Goal: Task Accomplishment & Management: Complete application form

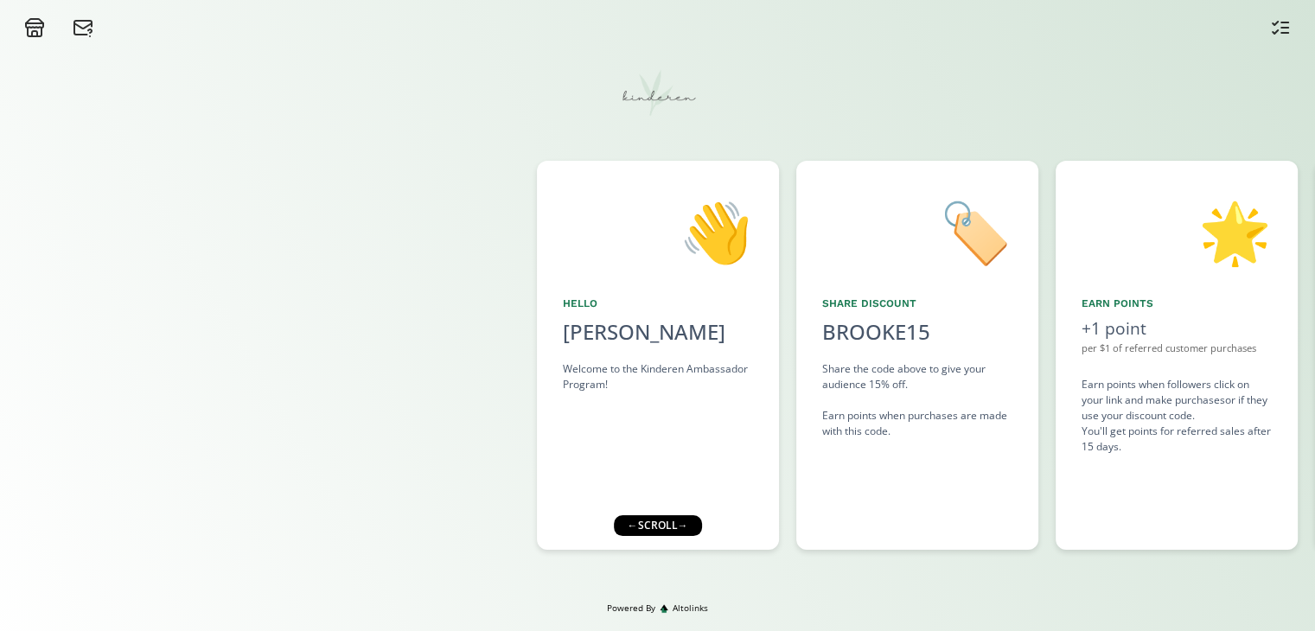
click at [904, 459] on div "🏷️ Share Discount BROOKE15 click to copy Share the code above to give your audi…" at bounding box center [917, 355] width 242 height 389
click at [668, 528] on div "← scroll →" at bounding box center [657, 525] width 88 height 21
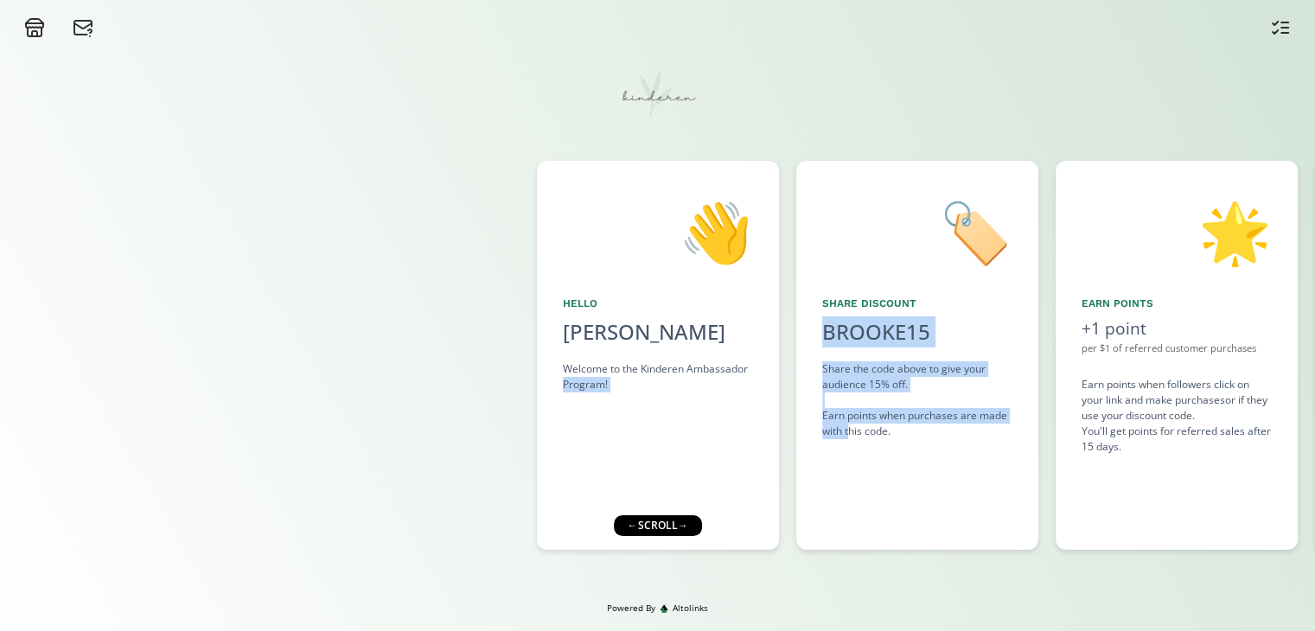
drag, startPoint x: 848, startPoint y: 432, endPoint x: 547, endPoint y: 442, distance: 302.0
click at [547, 442] on div "👋 Hello Brooke Weatherald Welcome to the Kinderen Ambassador Program! 🏷️ Share …" at bounding box center [657, 355] width 1315 height 406
click at [715, 597] on div "👋 Hello Brooke Weatherald Welcome to the Kinderen Ambassador Program! 🏷️ Share …" at bounding box center [657, 320] width 1315 height 564
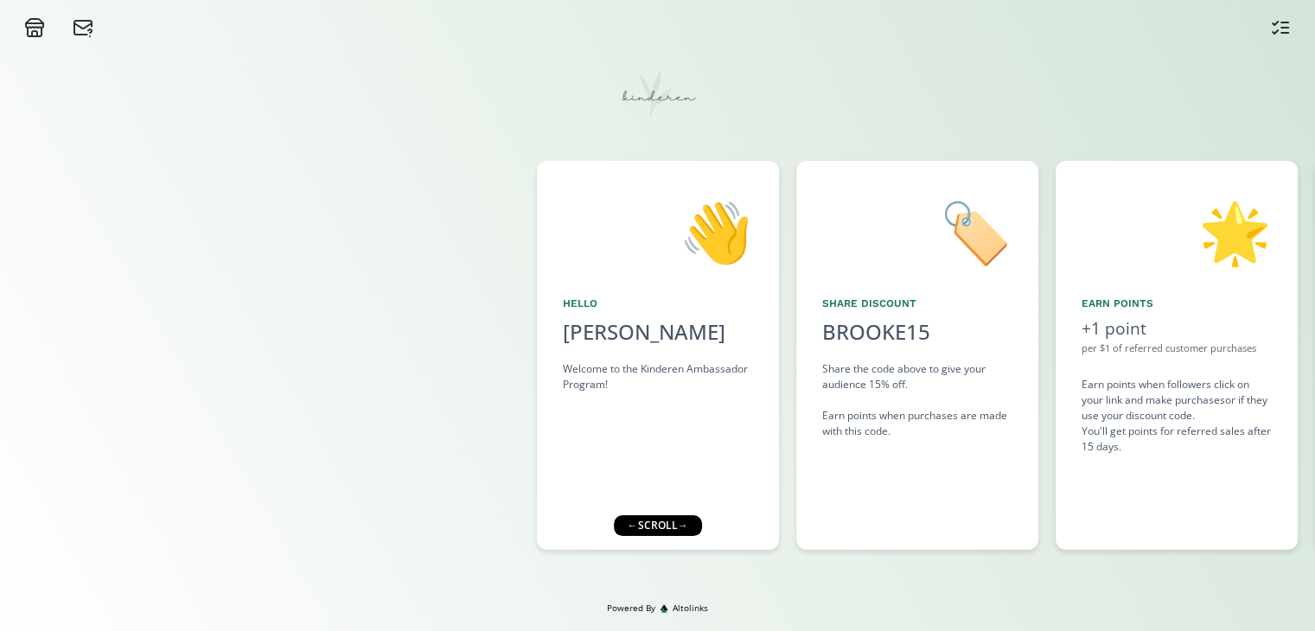
click at [687, 526] on div "← scroll →" at bounding box center [657, 525] width 88 height 21
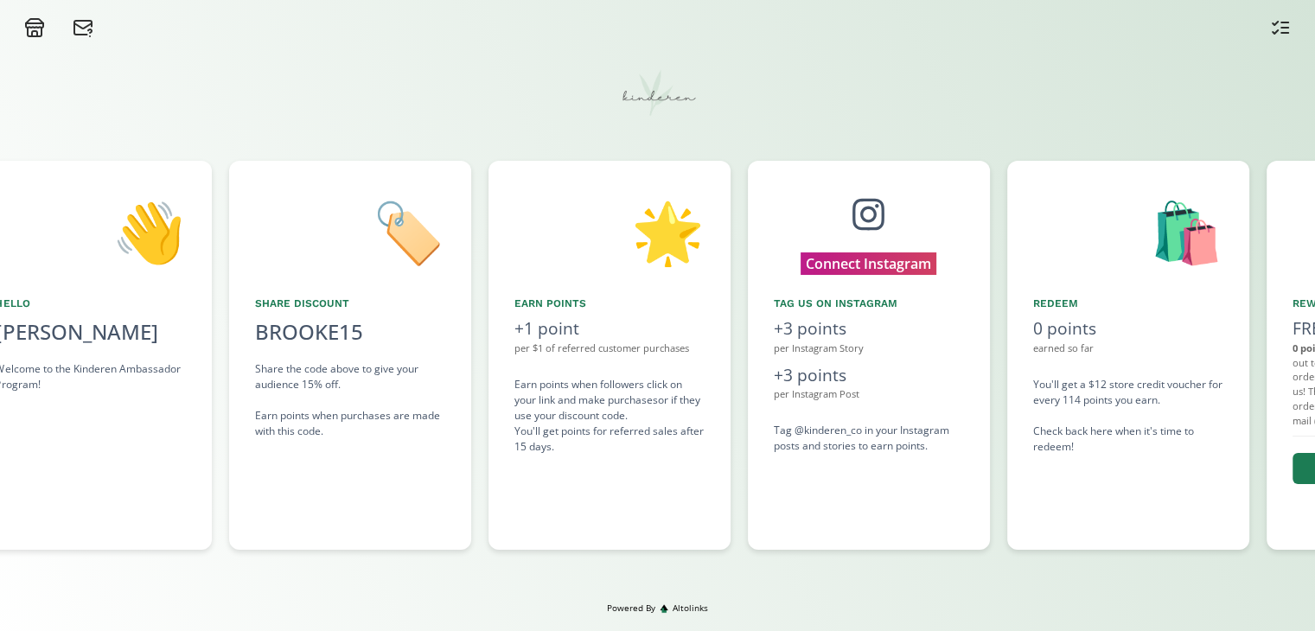
drag, startPoint x: 876, startPoint y: 481, endPoint x: 682, endPoint y: 464, distance: 194.5
click at [682, 464] on div "👋 Hello Brooke Weatherald Welcome to the Kinderen Ambassador Program! 🏷️ Share …" at bounding box center [657, 355] width 1315 height 406
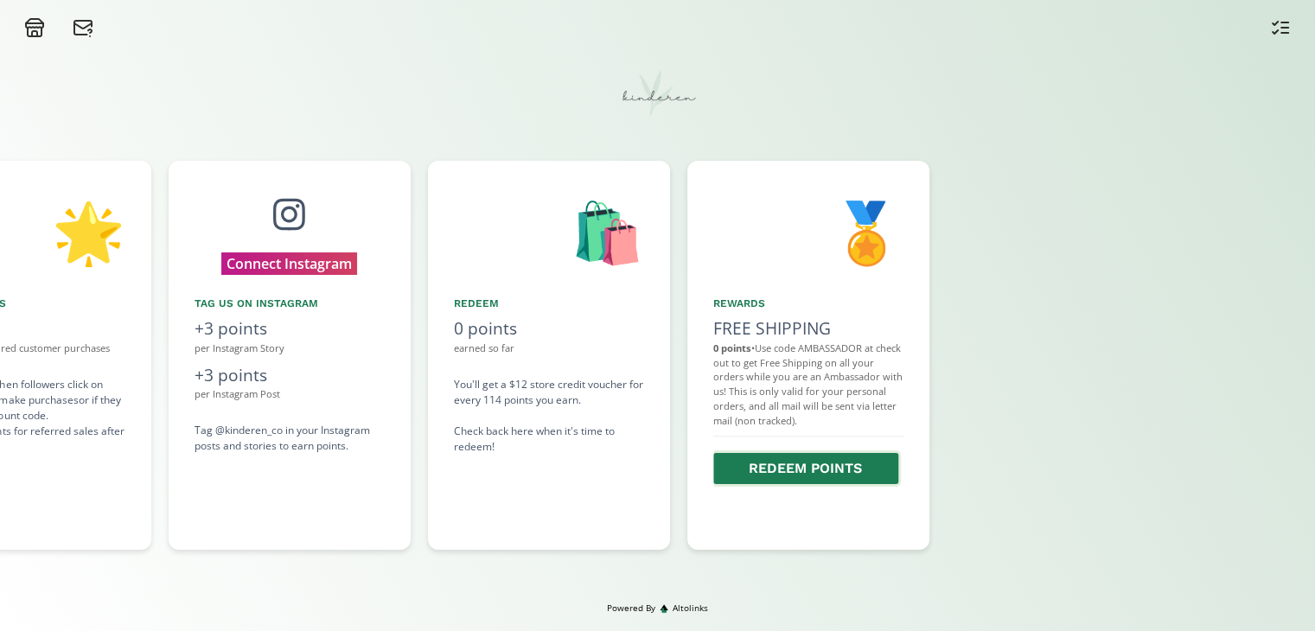
scroll to position [0, 1314]
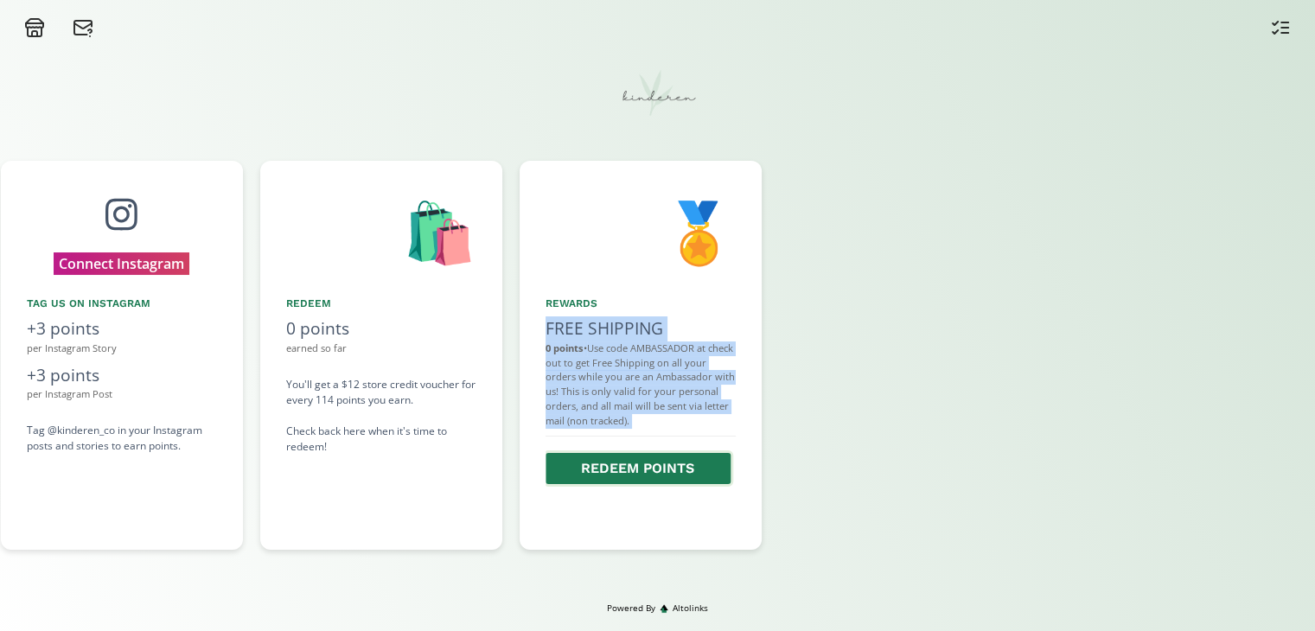
drag, startPoint x: 875, startPoint y: 467, endPoint x: 574, endPoint y: 465, distance: 300.9
click at [574, 465] on div "👋 Hello Brooke Weatherald Welcome to the Kinderen Ambassador Program! 🏷️ Share …" at bounding box center [657, 355] width 1315 height 406
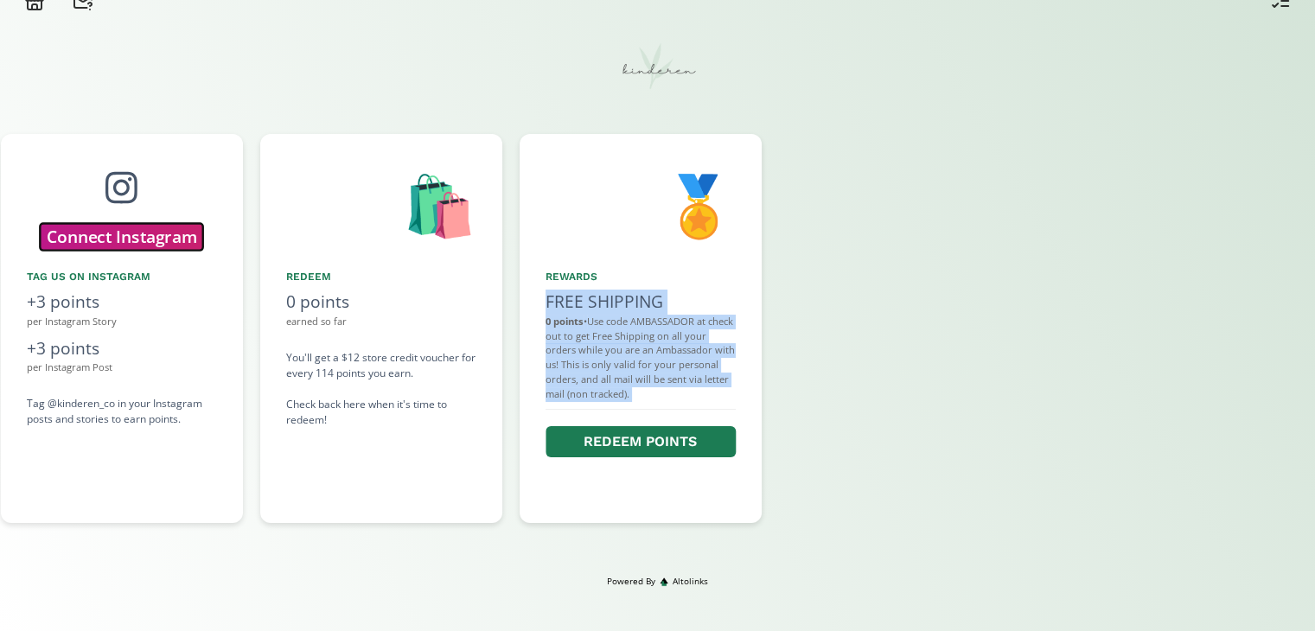
click at [148, 232] on button "Connect Instagram" at bounding box center [121, 236] width 163 height 27
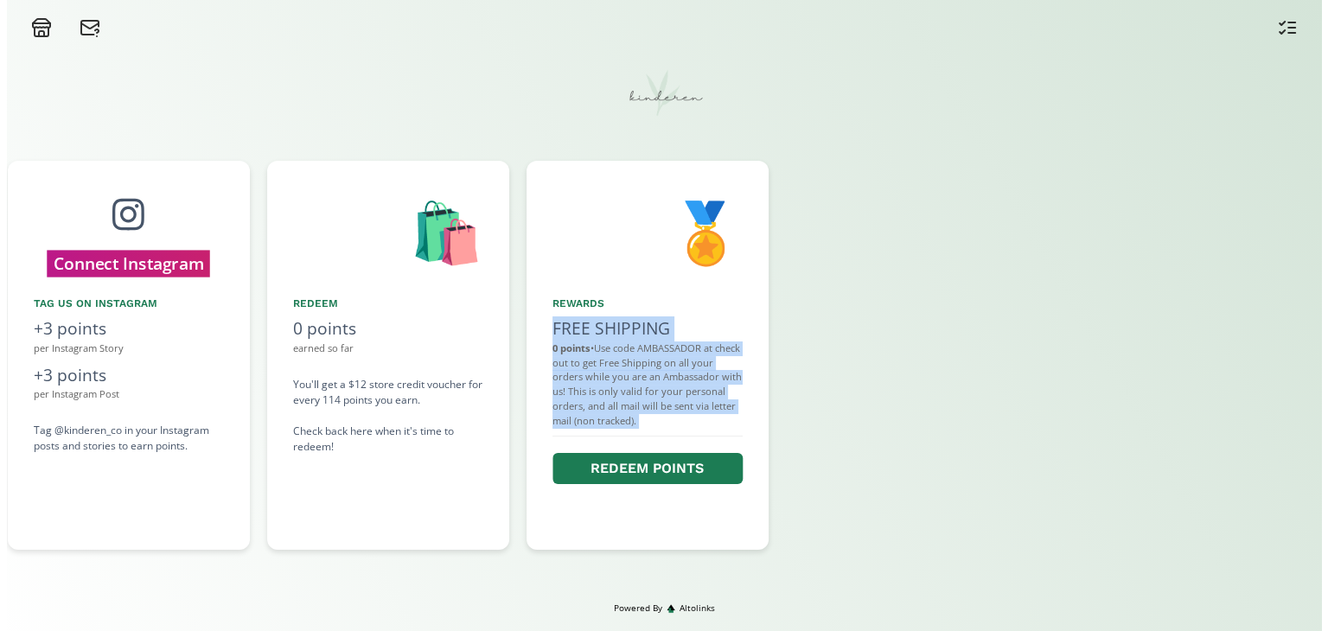
scroll to position [0, 1297]
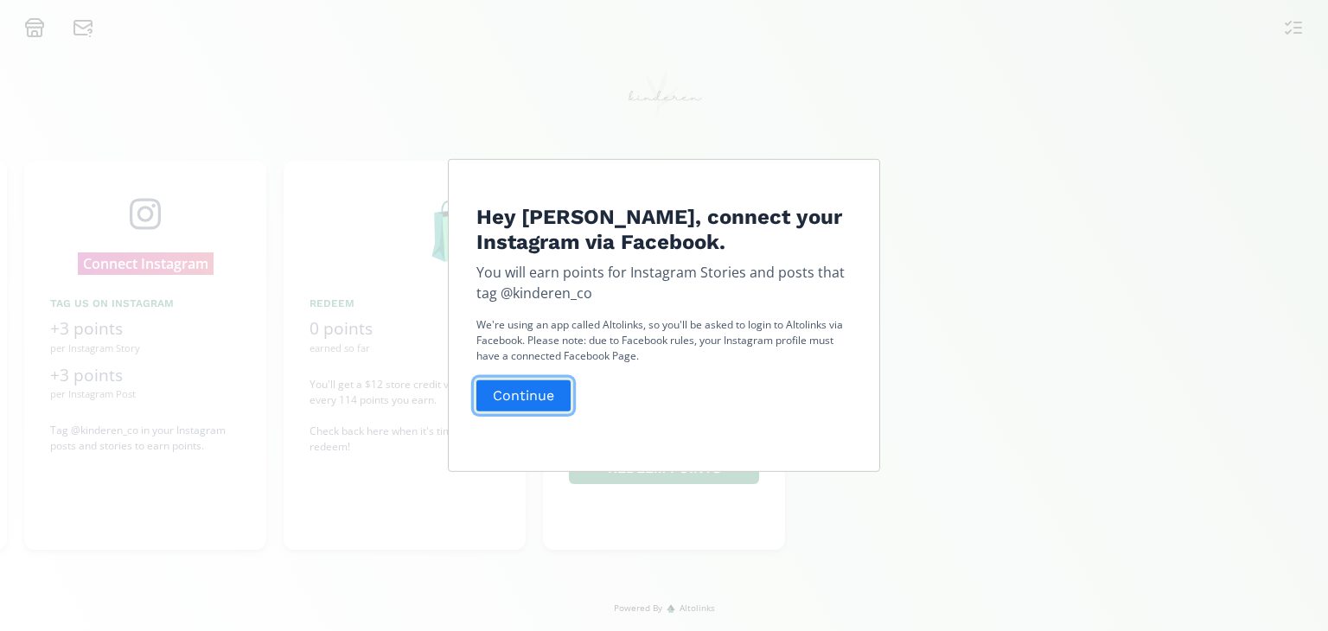
click at [547, 404] on button "Continue" at bounding box center [523, 395] width 99 height 37
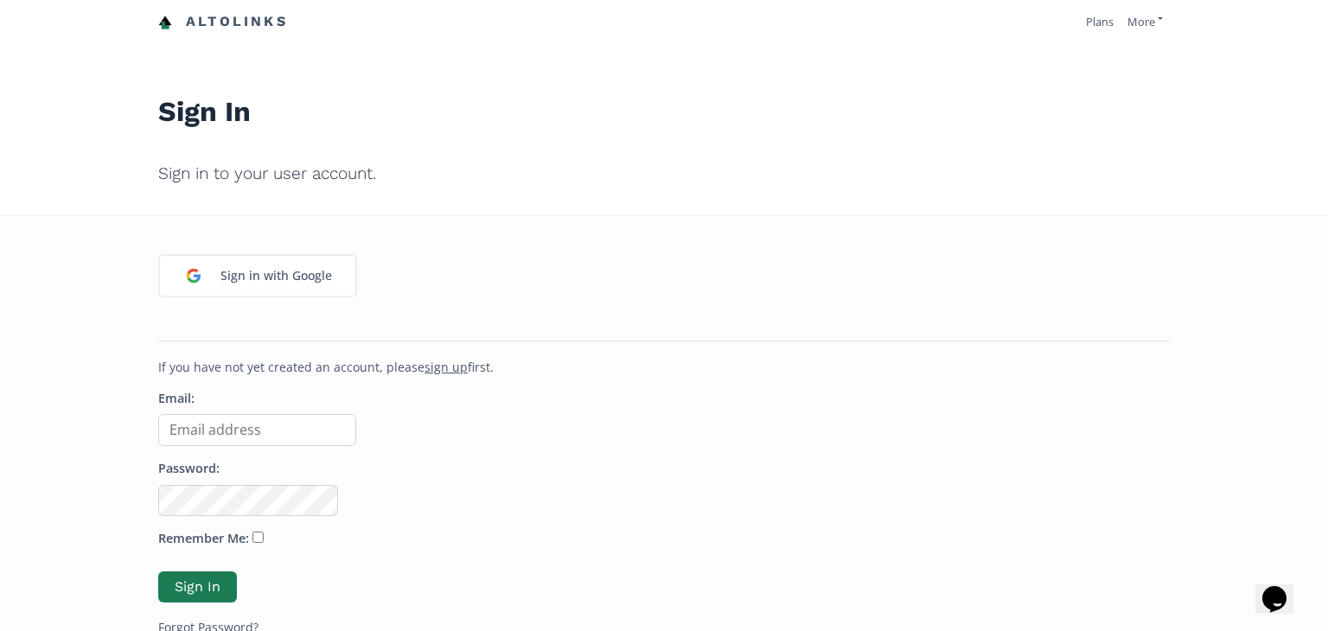
click at [299, 437] on input "Email:" at bounding box center [257, 430] width 198 height 32
type input "brooke.weatherald112@gmail.com"
click at [233, 623] on link "Forgot Password?" at bounding box center [208, 627] width 100 height 16
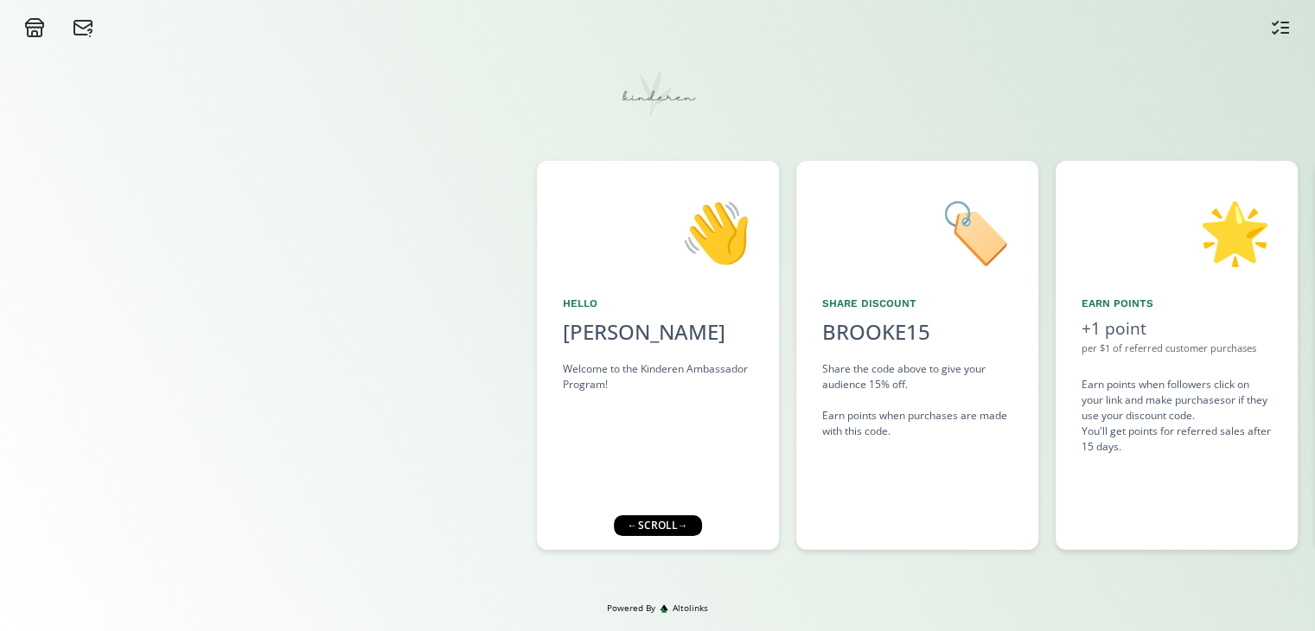
click at [880, 461] on div "🏷️ Share Discount BROOKE15 click to copy Share the code above to give your audi…" at bounding box center [917, 355] width 242 height 389
drag, startPoint x: 869, startPoint y: 458, endPoint x: 687, endPoint y: 461, distance: 181.6
click at [687, 461] on div "👋 Hello [PERSON_NAME] Welcome to the Kinderen Ambassador Program! 🏷️ Share Disc…" at bounding box center [657, 355] width 1315 height 406
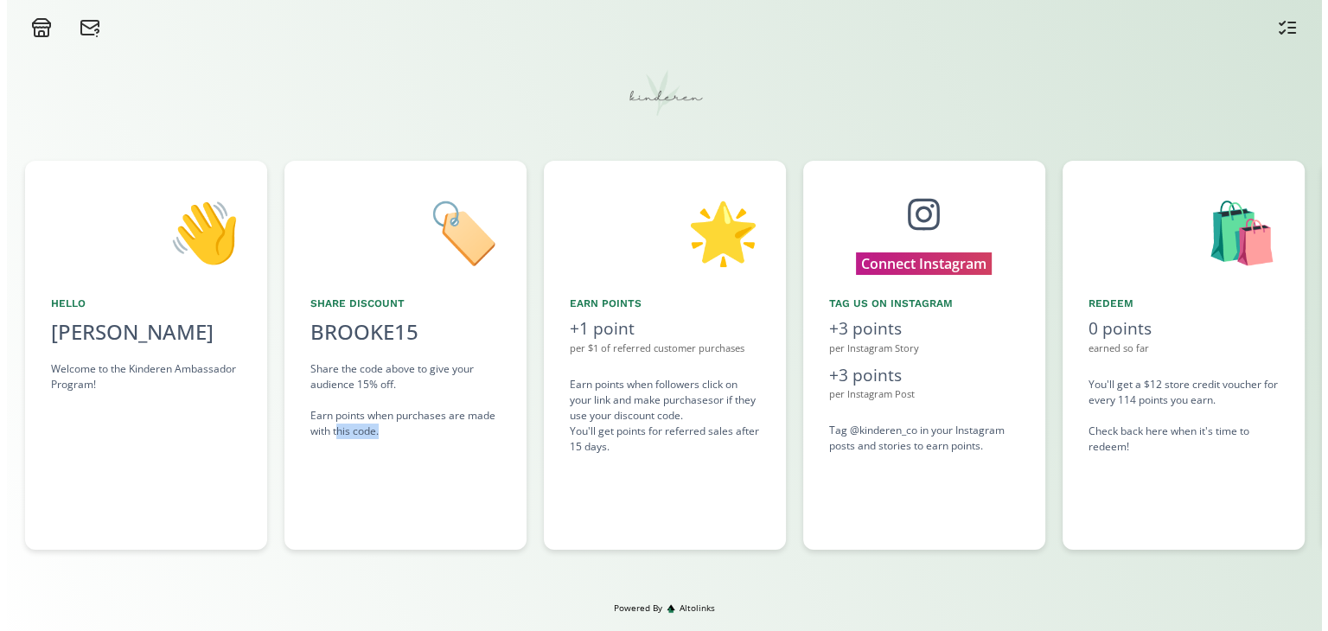
scroll to position [0, 519]
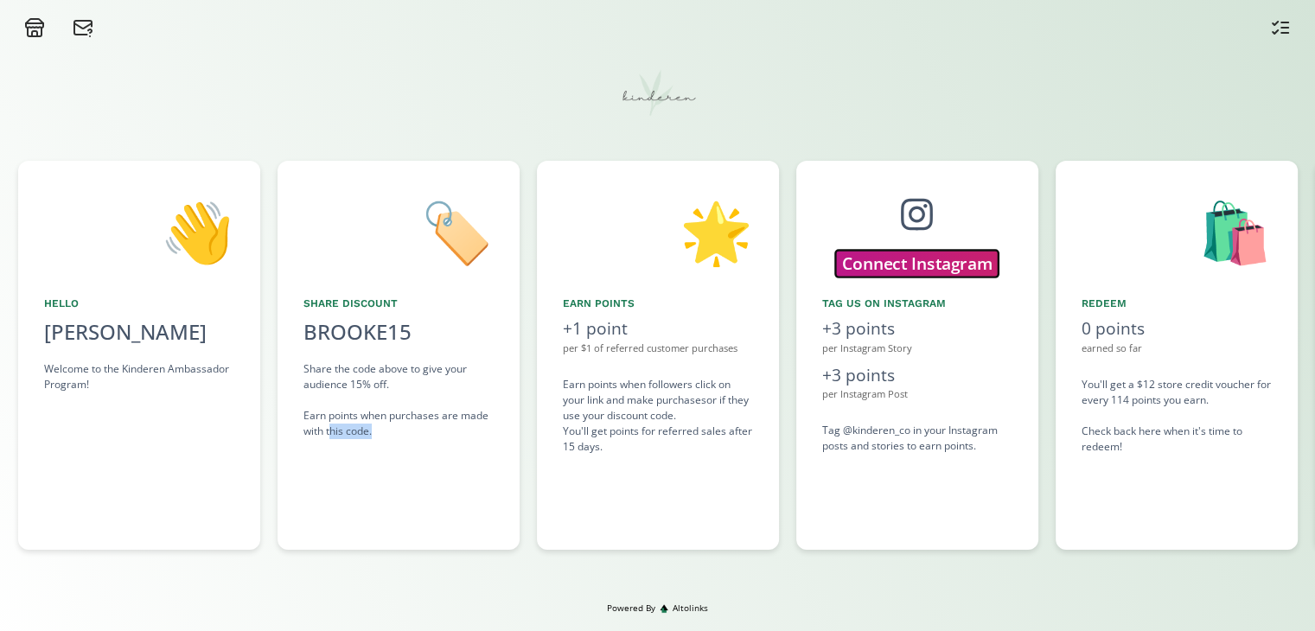
click at [934, 260] on button "Connect Instagram" at bounding box center [916, 263] width 163 height 27
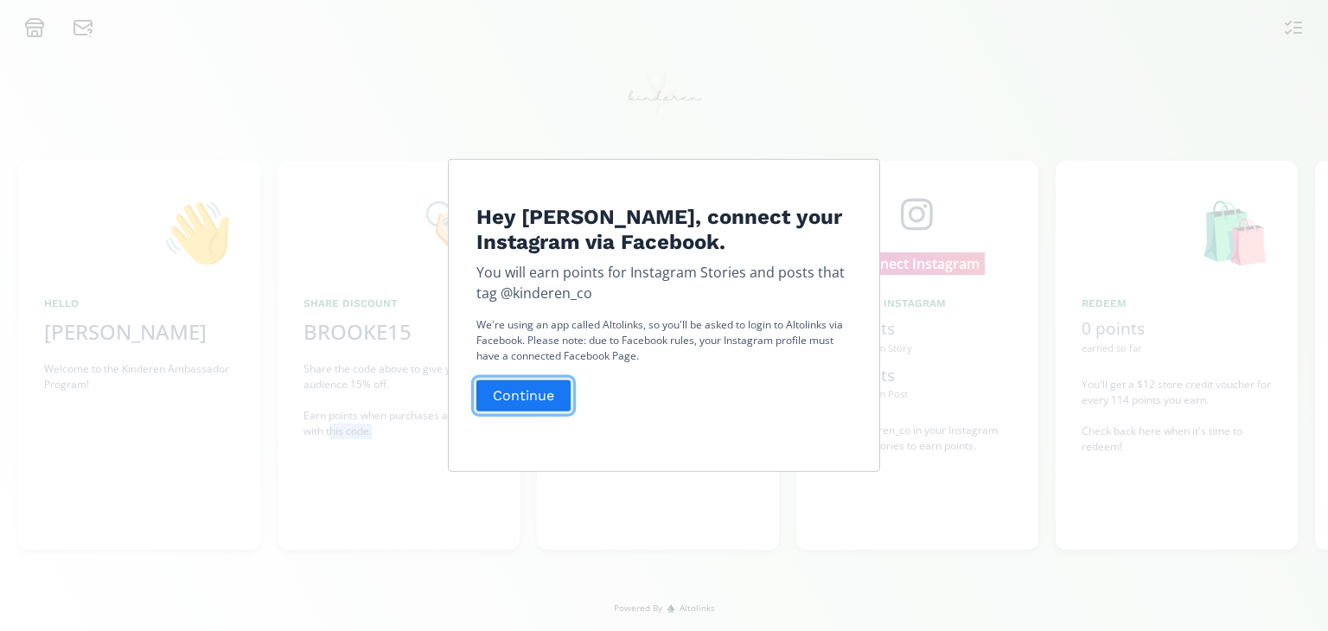
click at [539, 395] on button "Continue" at bounding box center [523, 395] width 99 height 37
click at [554, 403] on button "Continue" at bounding box center [523, 395] width 99 height 37
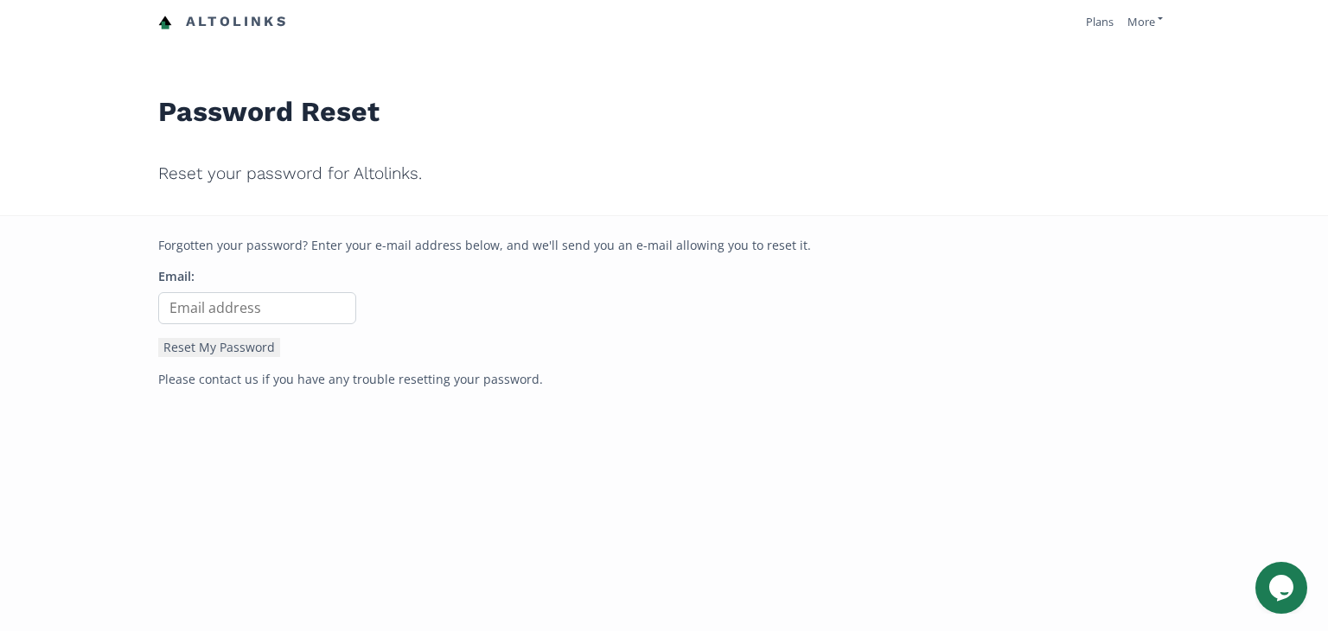
click at [277, 305] on input "Email:" at bounding box center [257, 308] width 198 height 32
type input "n"
type input "[EMAIL_ADDRESS][DOMAIN_NAME]"
click at [158, 338] on button "Reset My Password" at bounding box center [219, 347] width 122 height 19
